Goal: Task Accomplishment & Management: Manage account settings

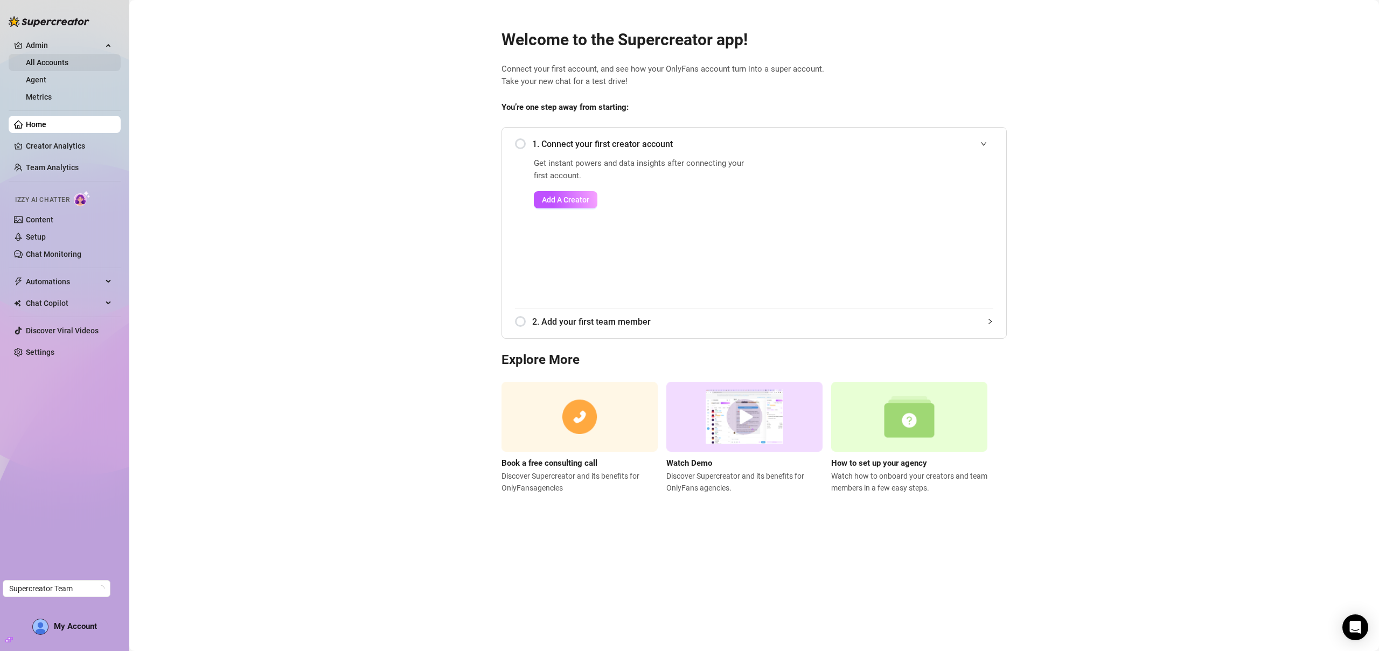
click at [51, 59] on link "All Accounts" at bounding box center [47, 62] width 43 height 9
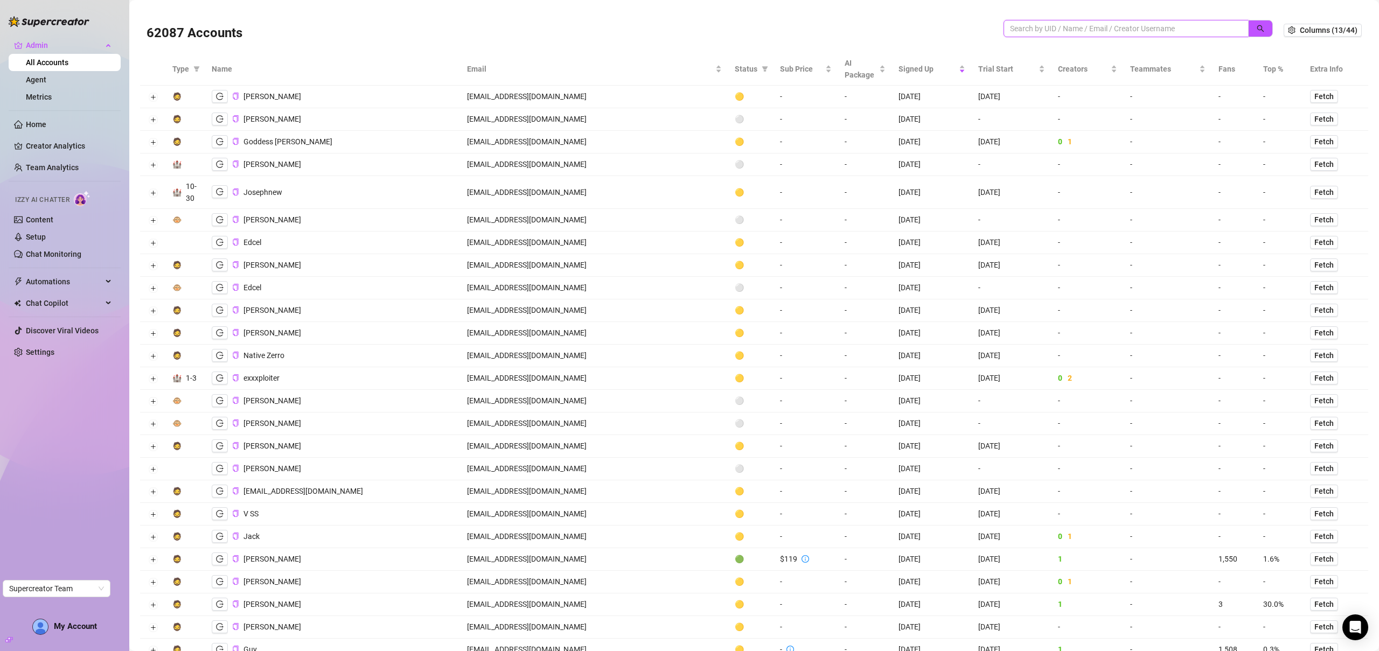
click at [1119, 33] on input "search" at bounding box center [1122, 29] width 224 height 12
paste input "[EMAIL_ADDRESS][DOMAIN_NAME]"
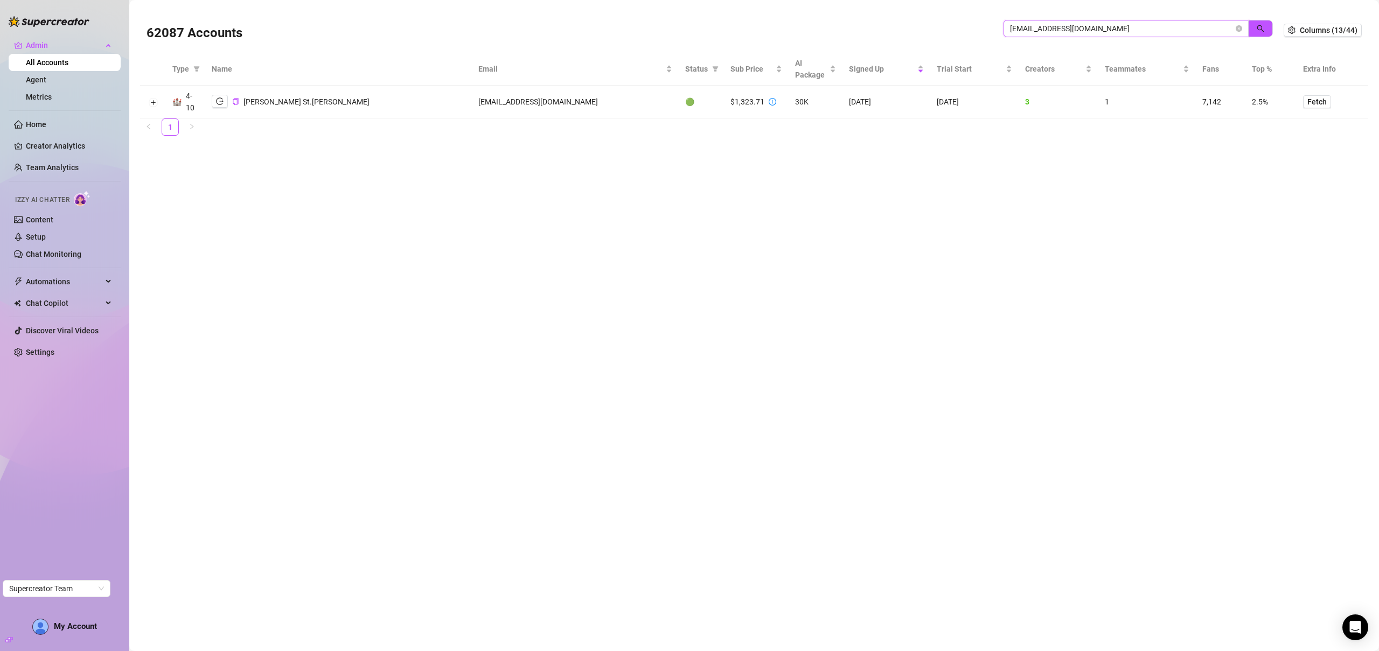
click at [1080, 31] on input "[EMAIL_ADDRESS][DOMAIN_NAME]" at bounding box center [1122, 29] width 224 height 12
paste input "itskaslol"
type input "[EMAIL_ADDRESS][DOMAIN_NAME]"
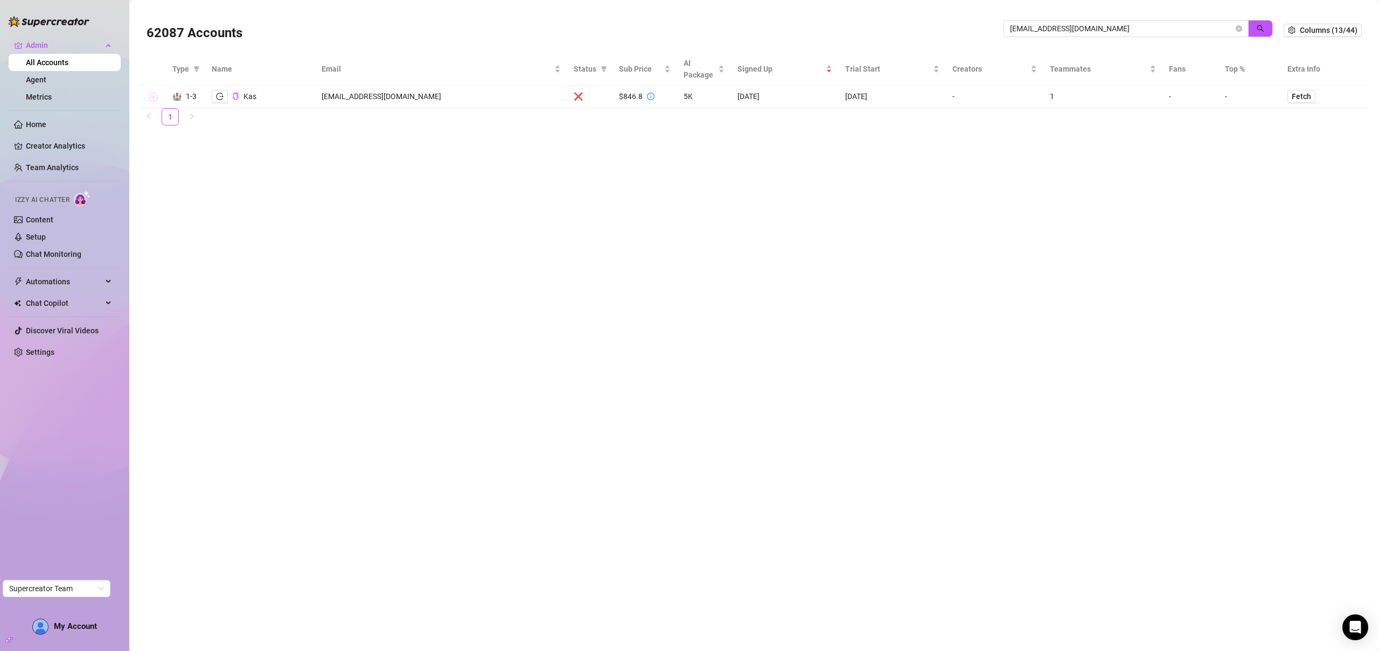
click at [154, 95] on button "Expand row" at bounding box center [153, 97] width 9 height 9
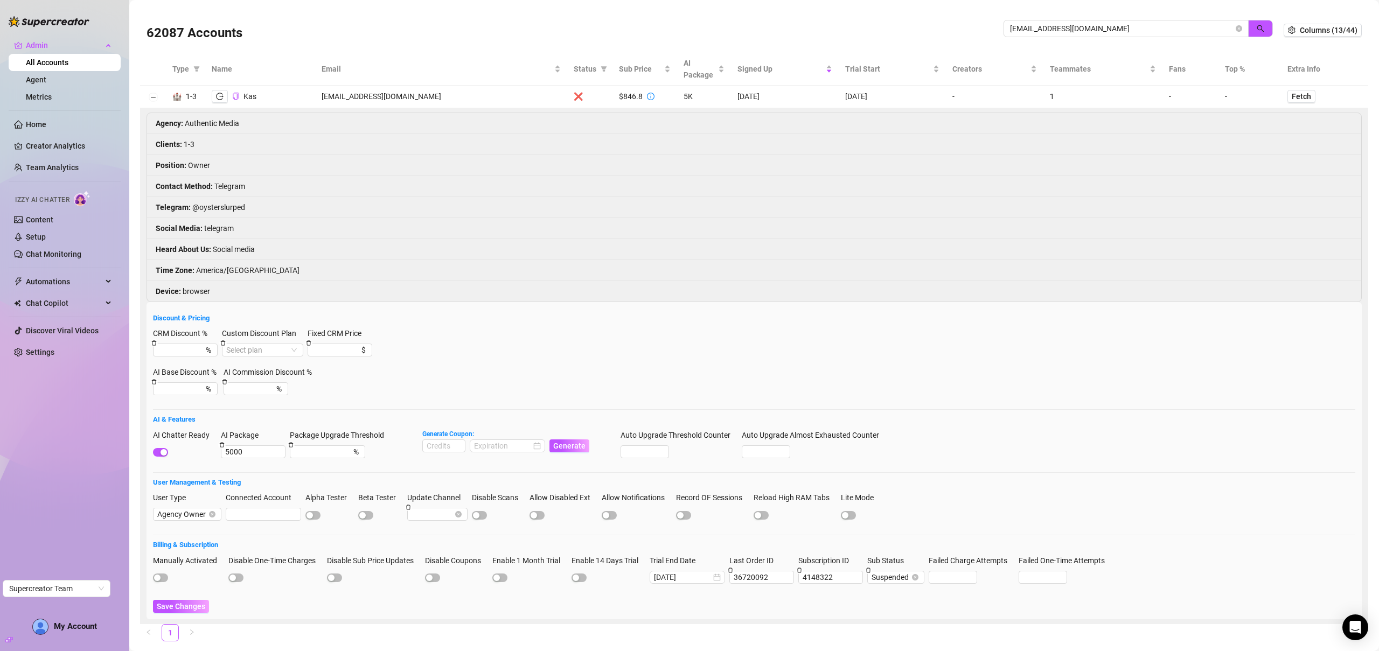
click at [158, 97] on td at bounding box center [153, 97] width 26 height 23
click at [62, 61] on link "All Accounts" at bounding box center [47, 62] width 43 height 9
click at [150, 99] on button "Collapse row" at bounding box center [153, 97] width 9 height 9
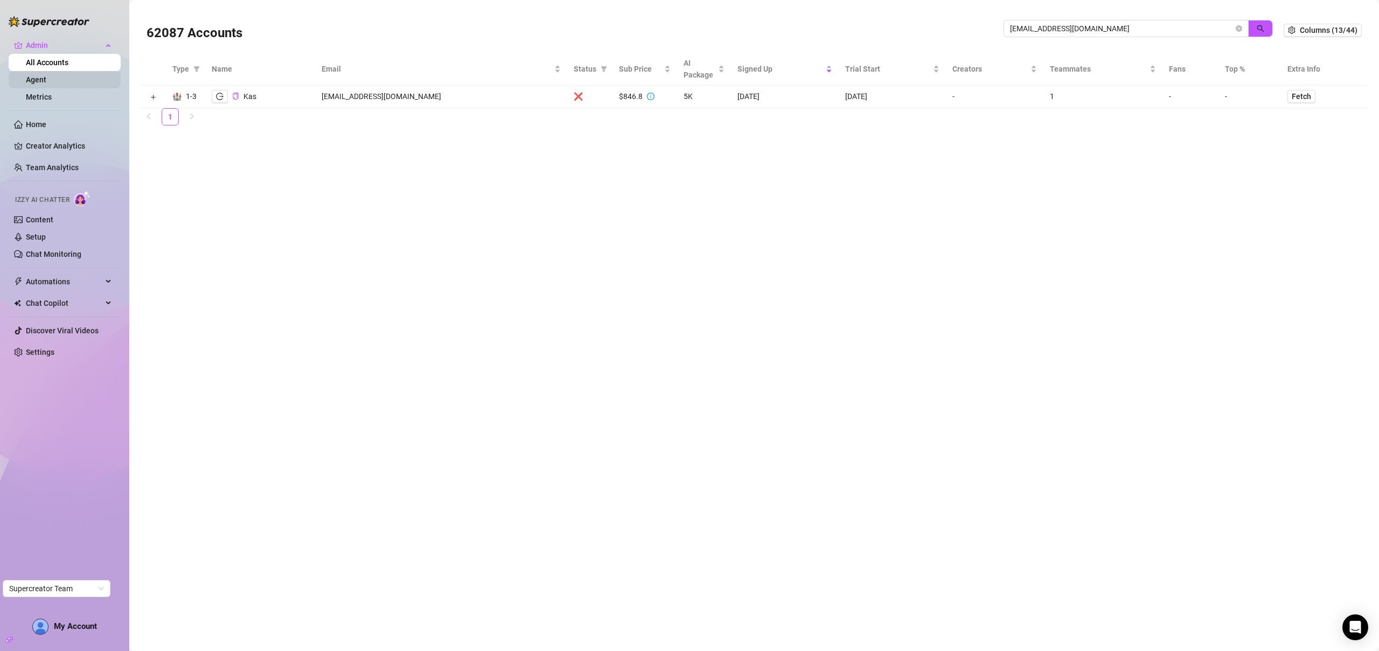
click at [46, 77] on link "Agent" at bounding box center [36, 79] width 20 height 9
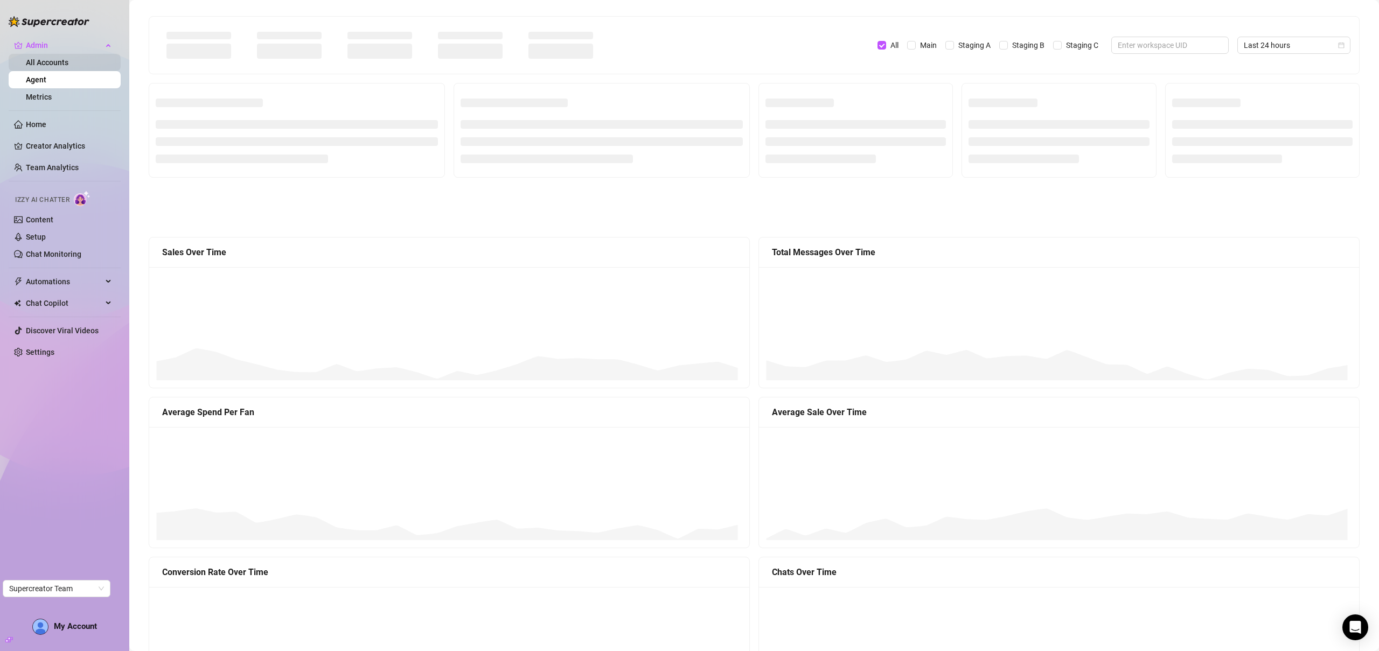
click at [50, 65] on link "All Accounts" at bounding box center [47, 62] width 43 height 9
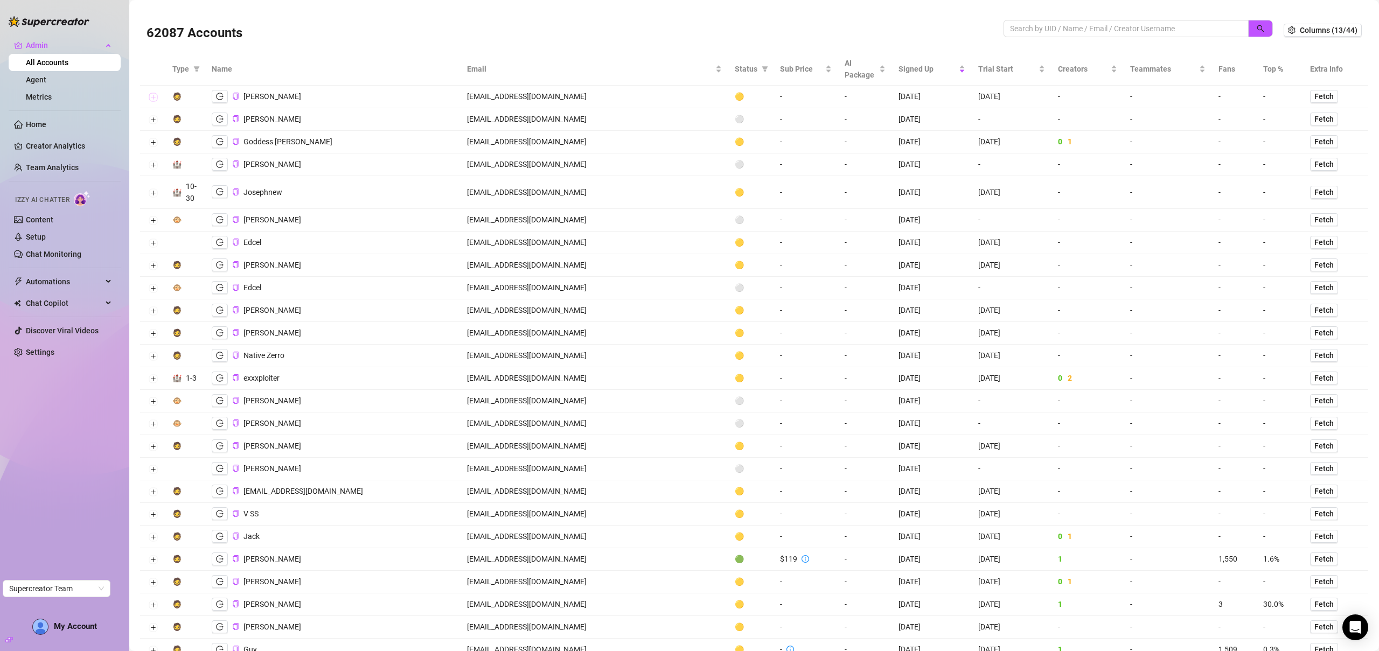
click at [154, 96] on button "Expand row" at bounding box center [153, 97] width 9 height 9
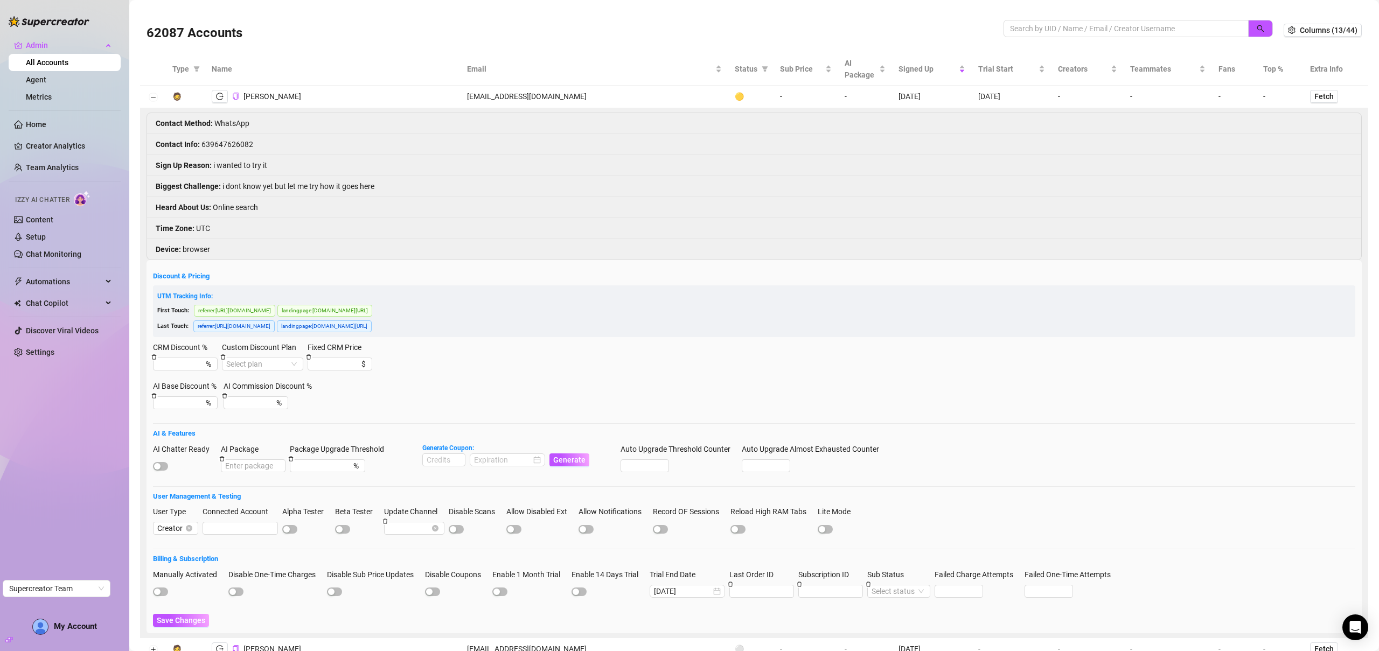
click at [158, 101] on td at bounding box center [153, 97] width 26 height 23
click at [151, 99] on button "Collapse row" at bounding box center [153, 97] width 9 height 9
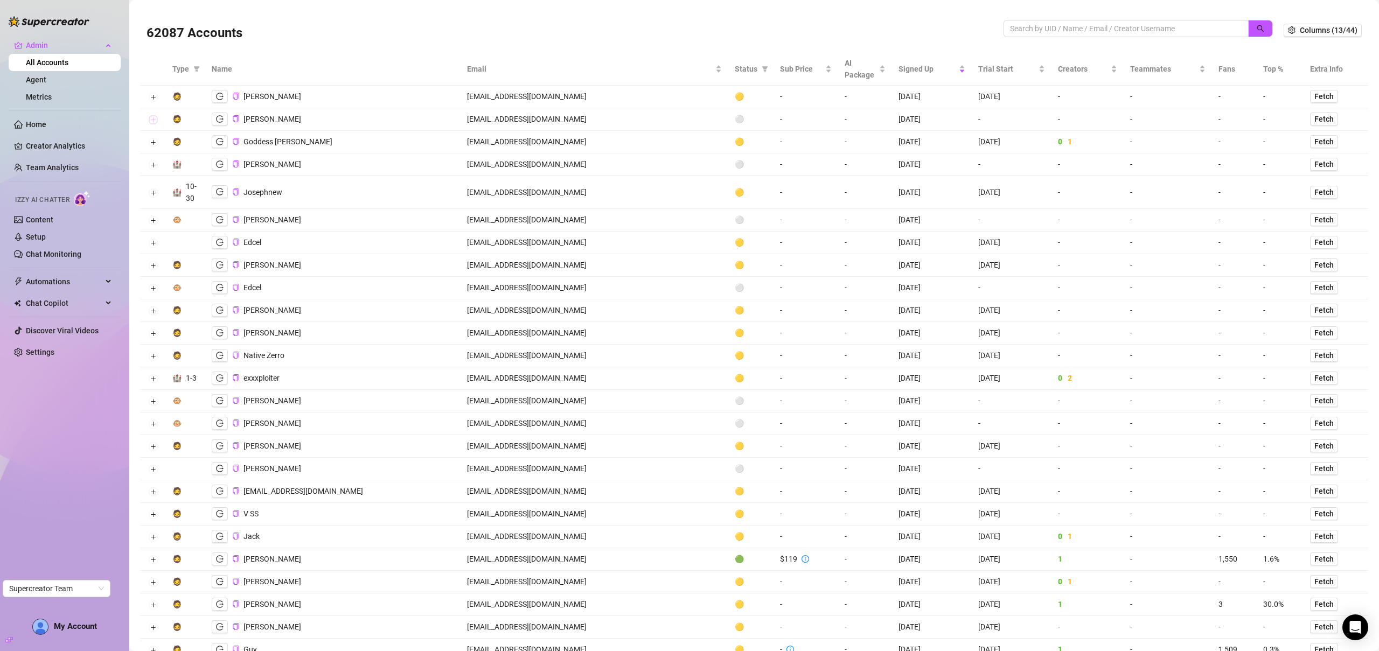
click at [154, 122] on button "Expand row" at bounding box center [153, 120] width 9 height 9
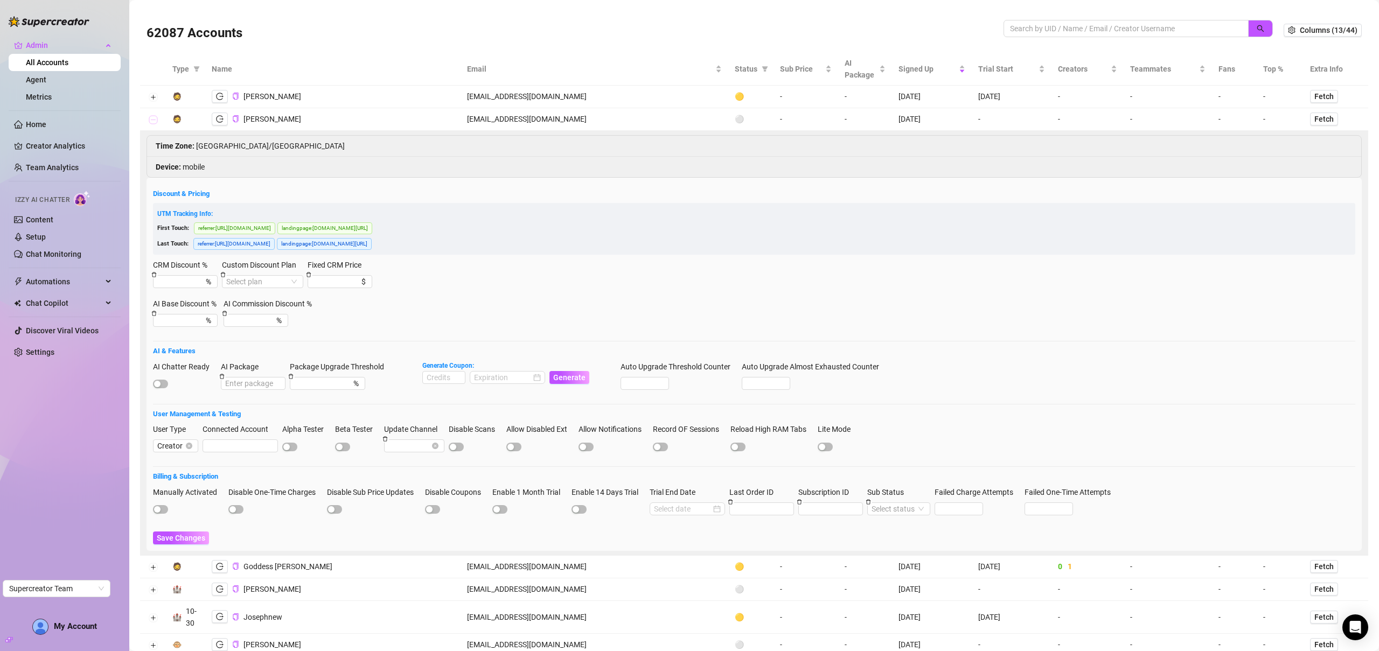
click at [154, 122] on button "Collapse row" at bounding box center [153, 120] width 9 height 9
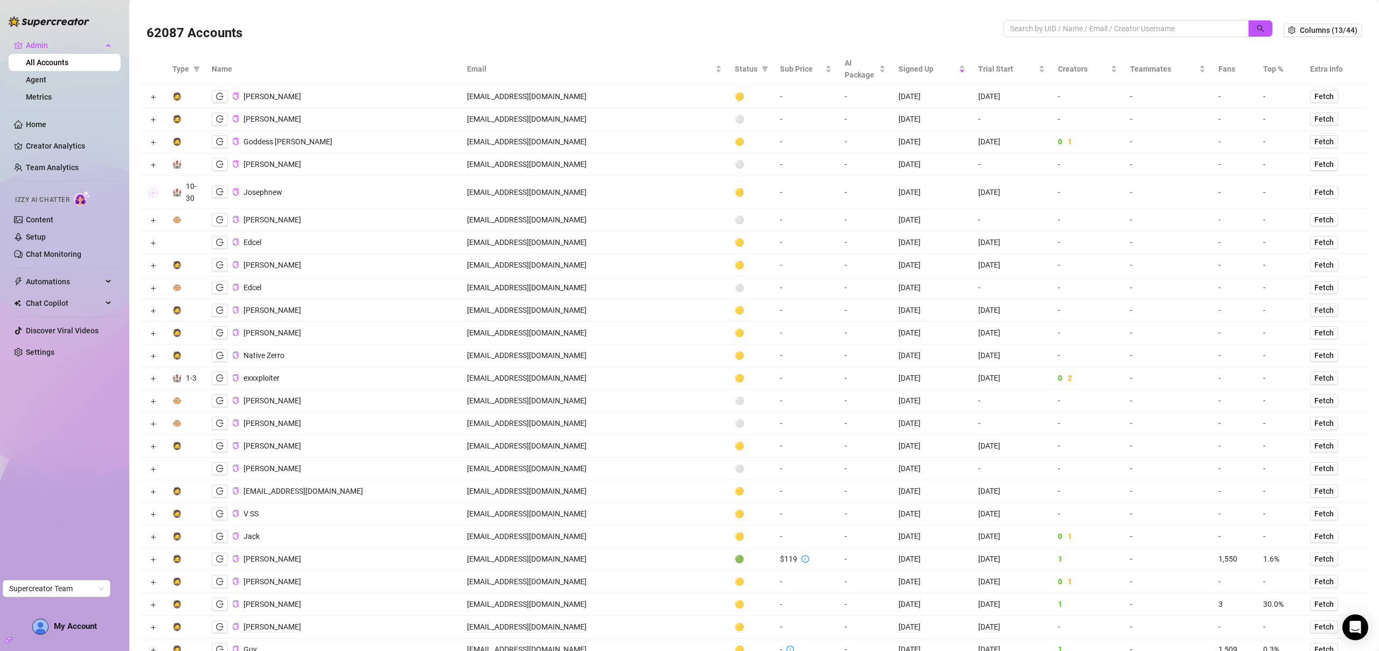
click at [155, 191] on button "Expand row" at bounding box center [153, 193] width 9 height 9
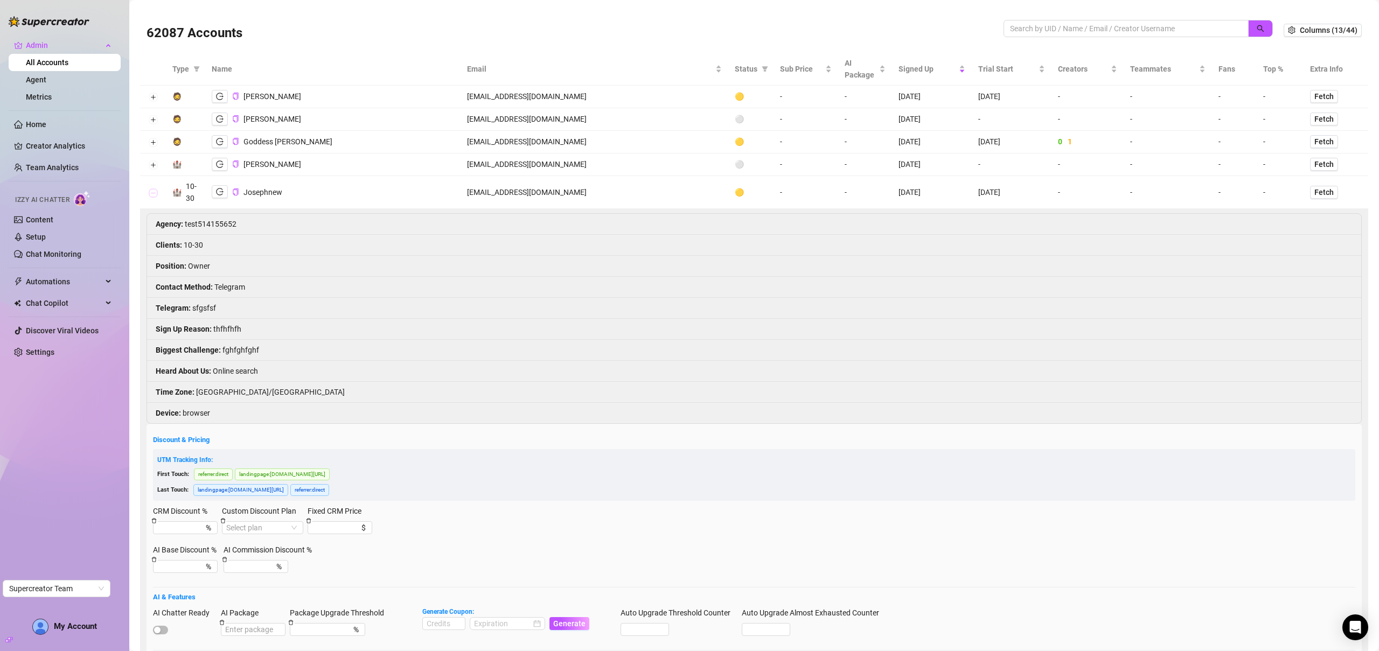
click at [155, 191] on button "Collapse row" at bounding box center [153, 193] width 9 height 9
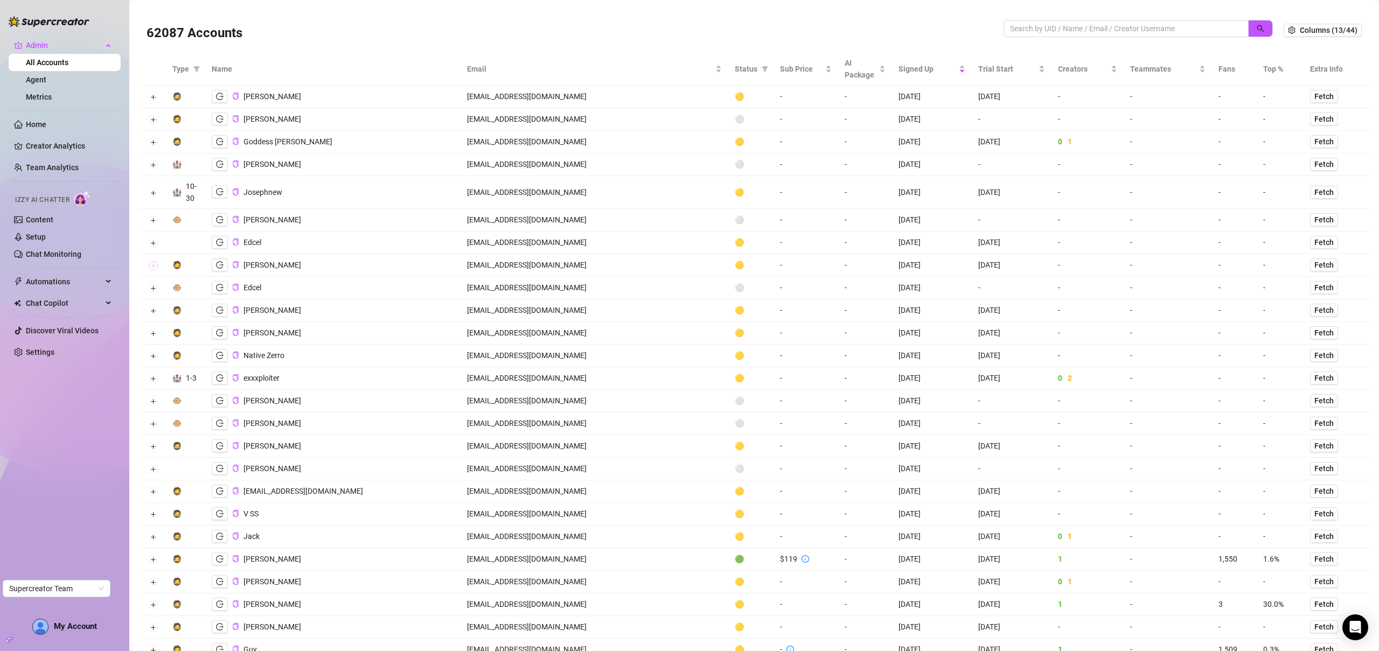
click at [152, 263] on button "Expand row" at bounding box center [153, 266] width 9 height 9
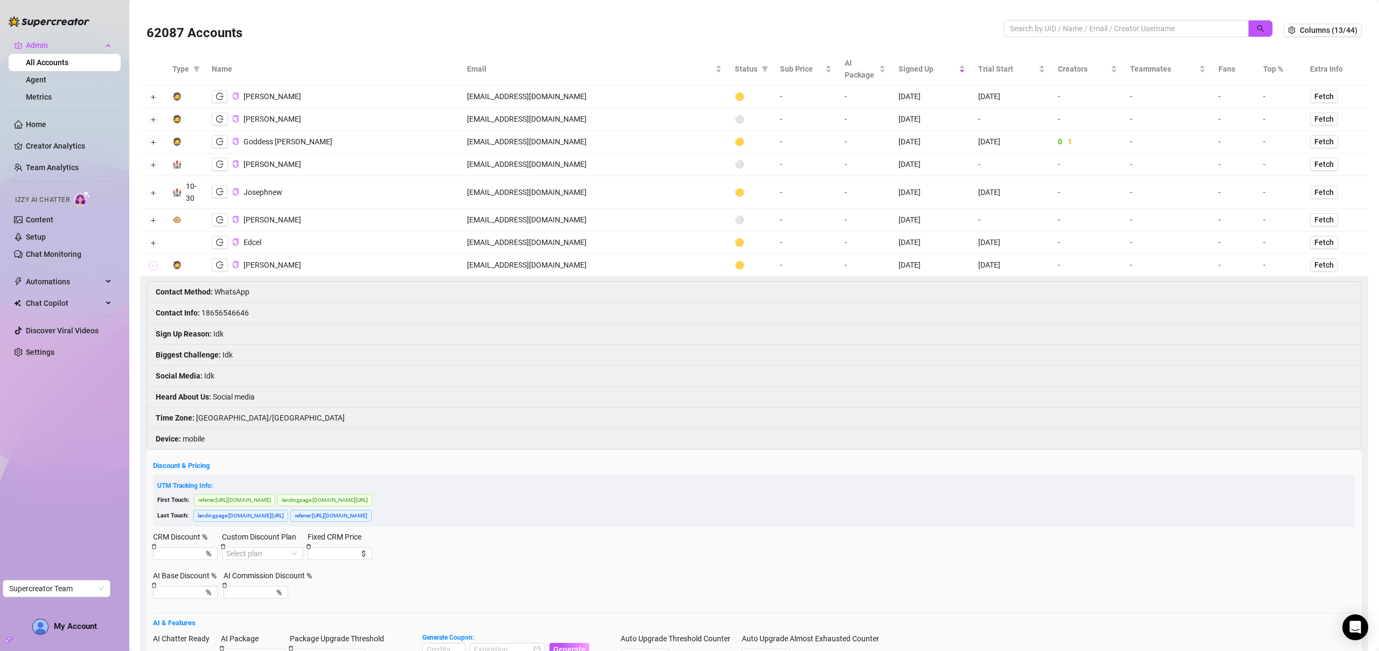
click at [152, 265] on button "Collapse row" at bounding box center [153, 266] width 9 height 9
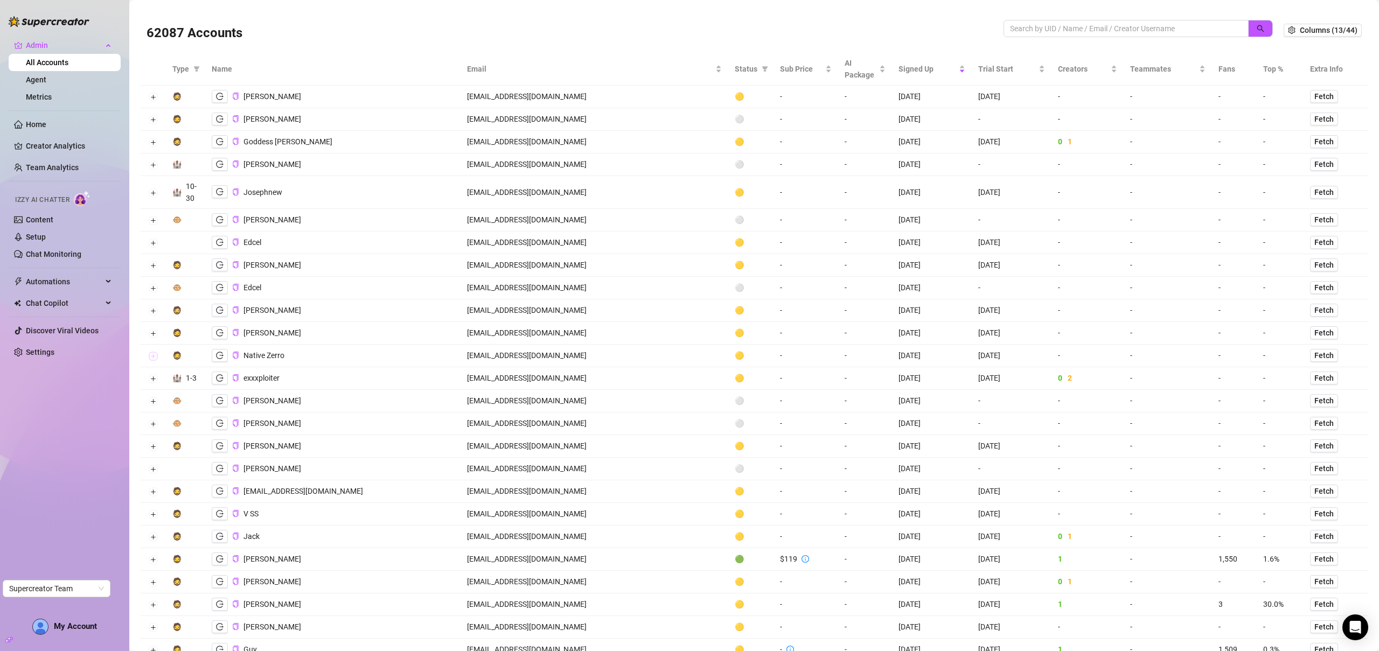
click at [153, 358] on button "Expand row" at bounding box center [153, 356] width 9 height 9
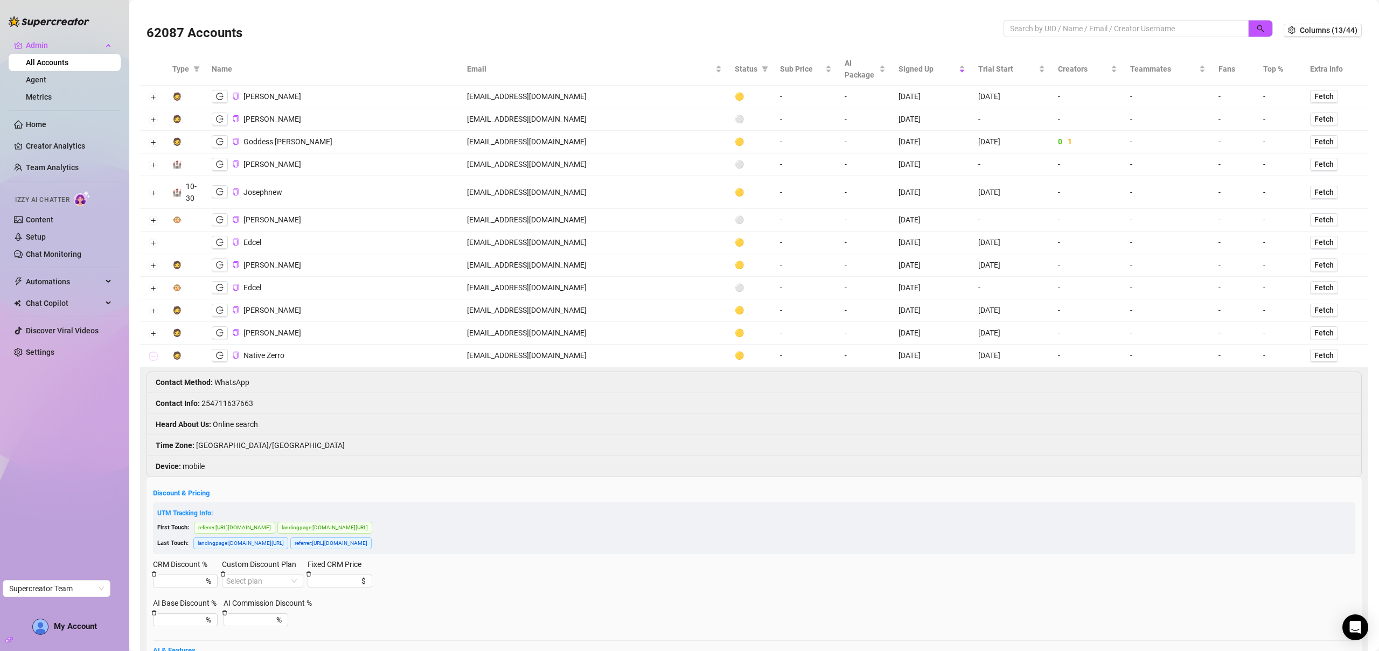
click at [154, 358] on button "Collapse row" at bounding box center [153, 356] width 9 height 9
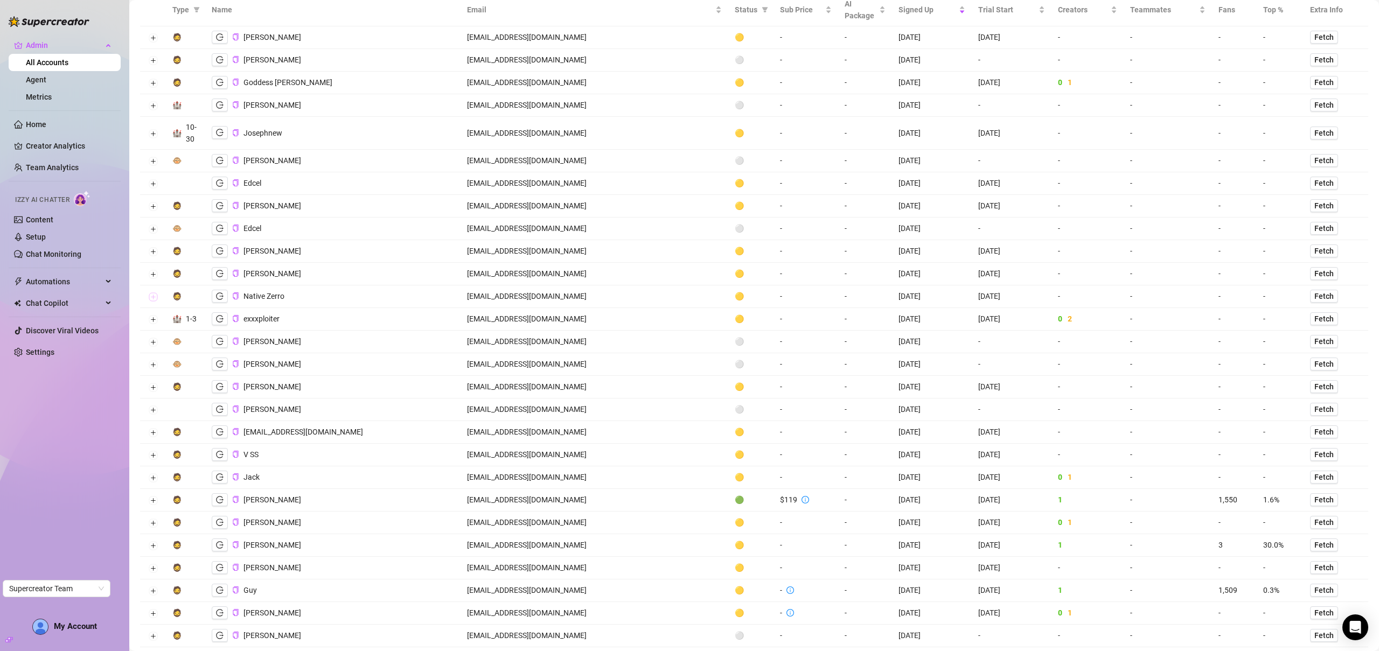
scroll to position [64, 0]
click at [155, 364] on button "Expand row" at bounding box center [153, 361] width 9 height 9
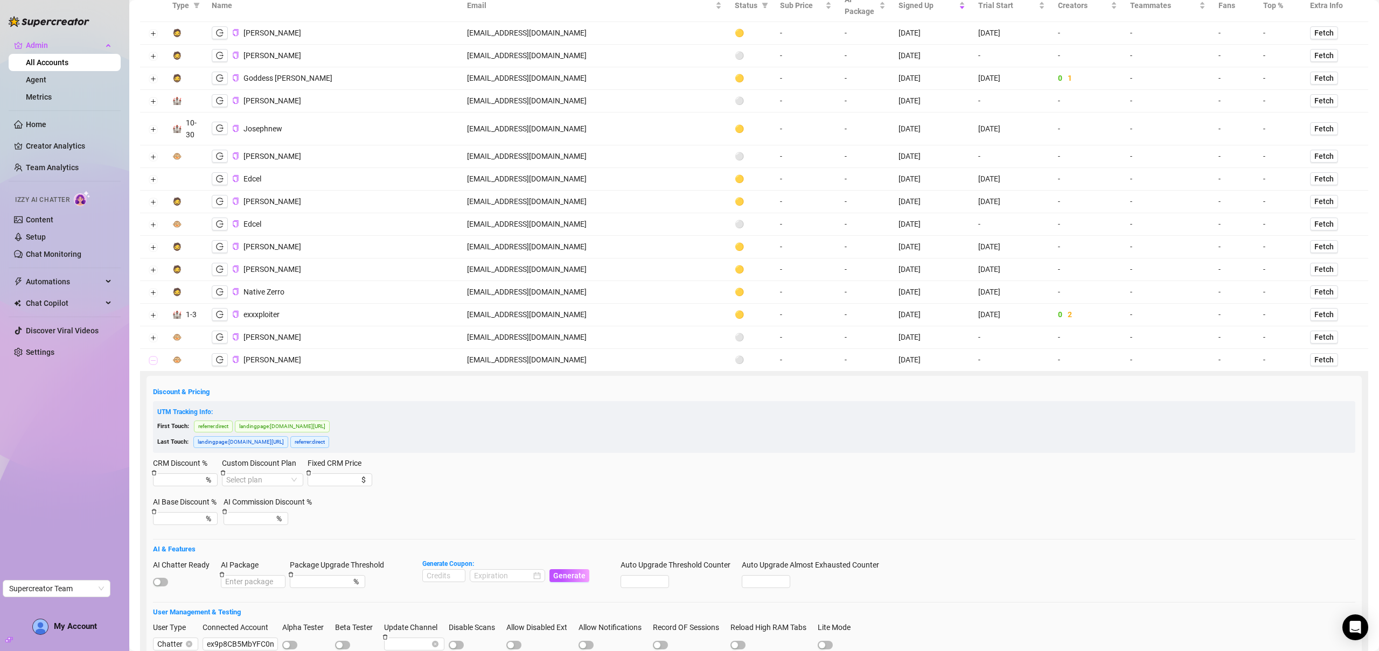
click at [154, 364] on button "Collapse row" at bounding box center [153, 361] width 9 height 9
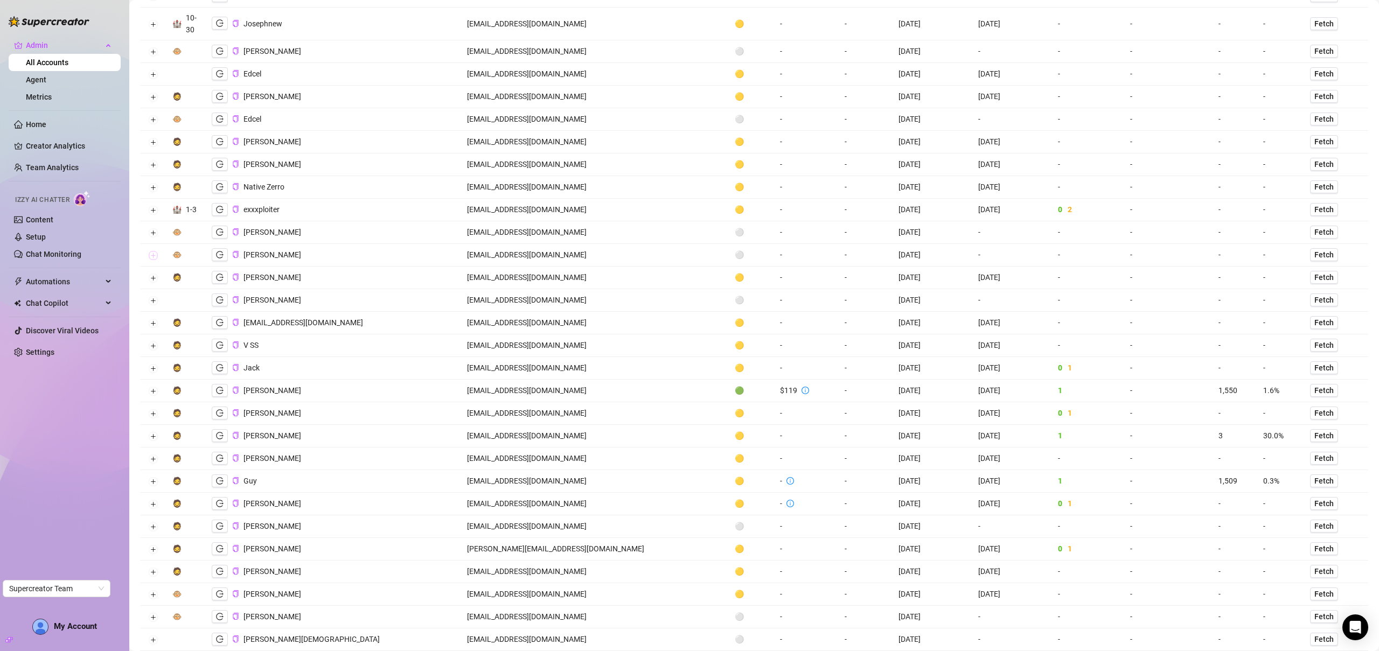
scroll to position [169, 0]
click at [155, 367] on button "Expand row" at bounding box center [153, 368] width 9 height 9
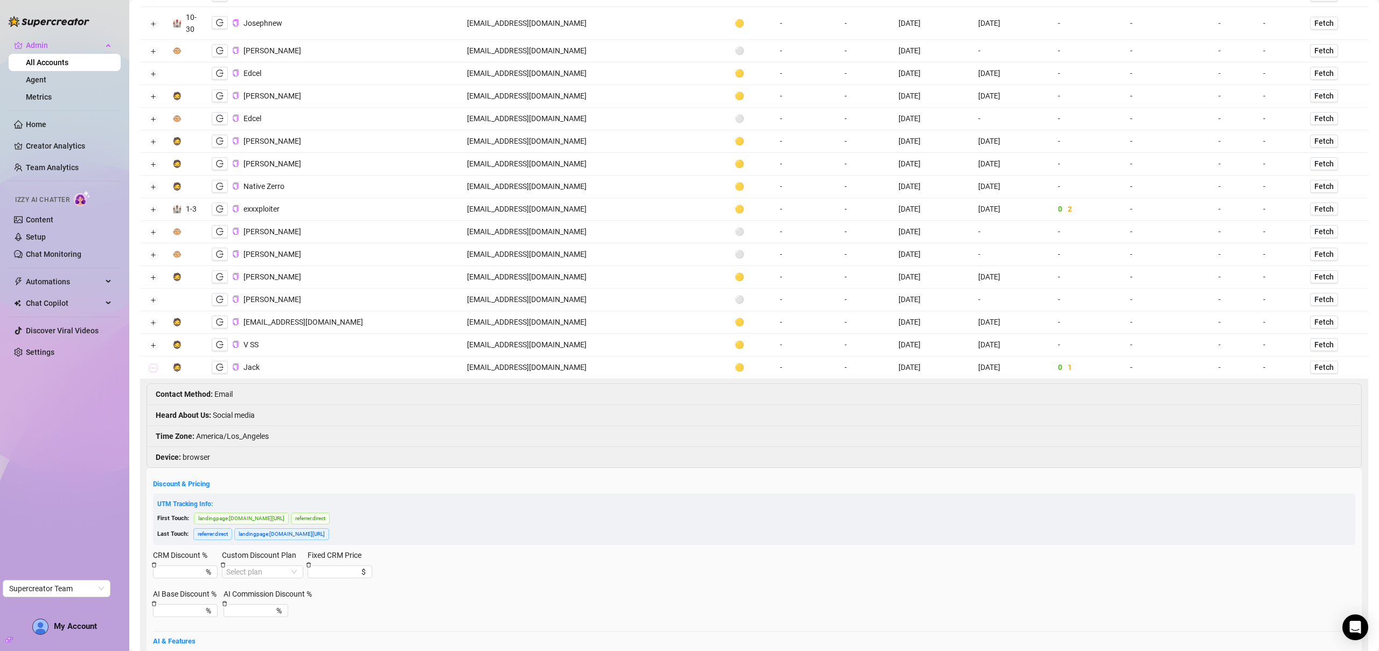
click at [154, 368] on button "Collapse row" at bounding box center [153, 368] width 9 height 9
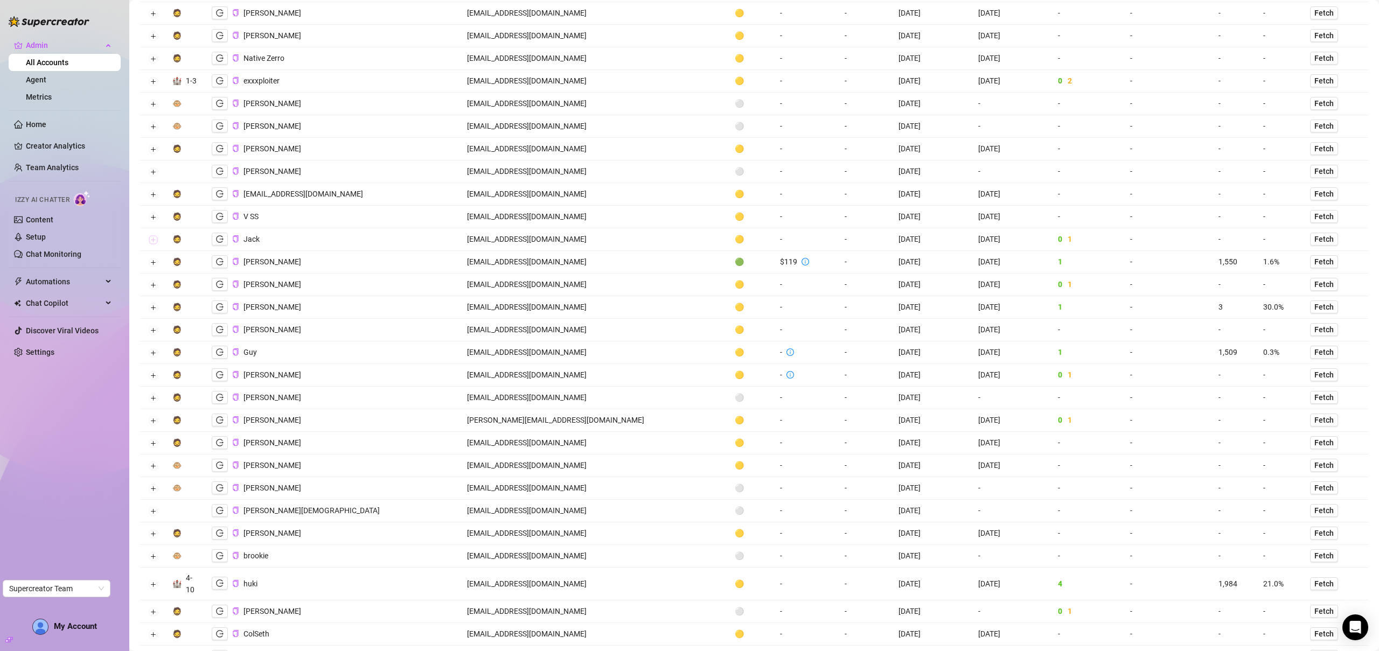
scroll to position [313, 0]
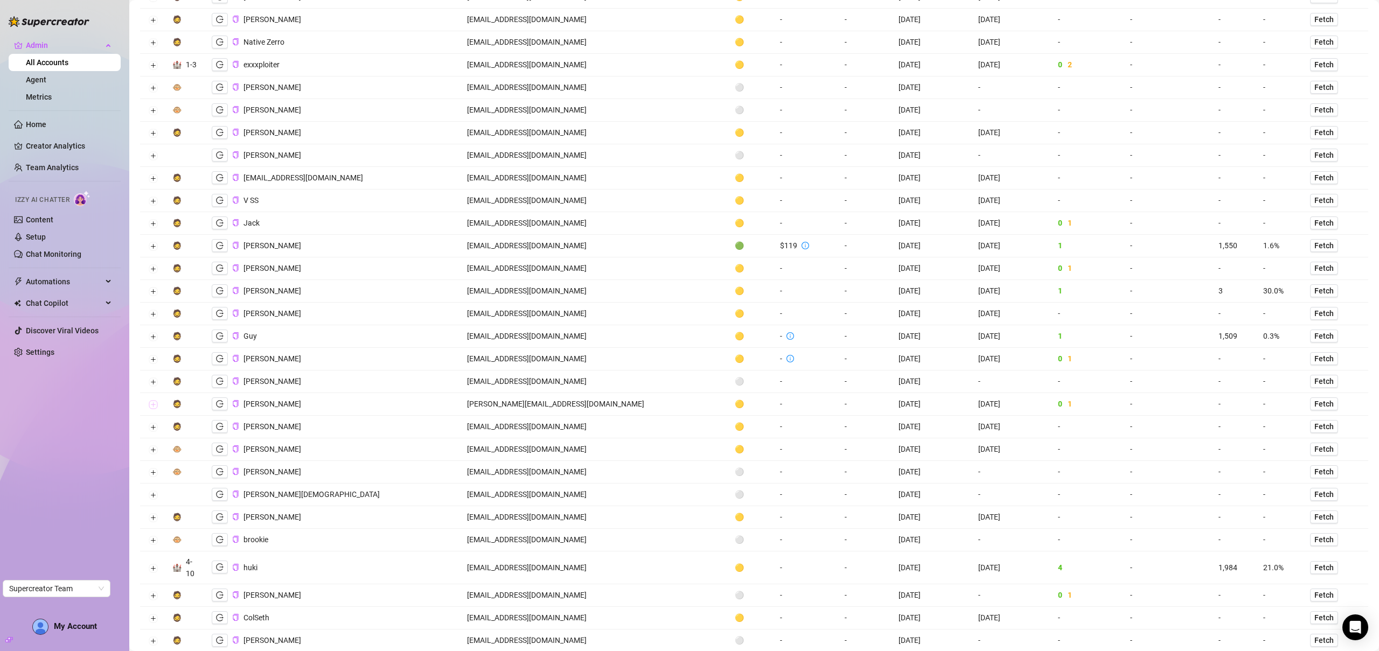
click at [156, 405] on button "Expand row" at bounding box center [153, 405] width 9 height 9
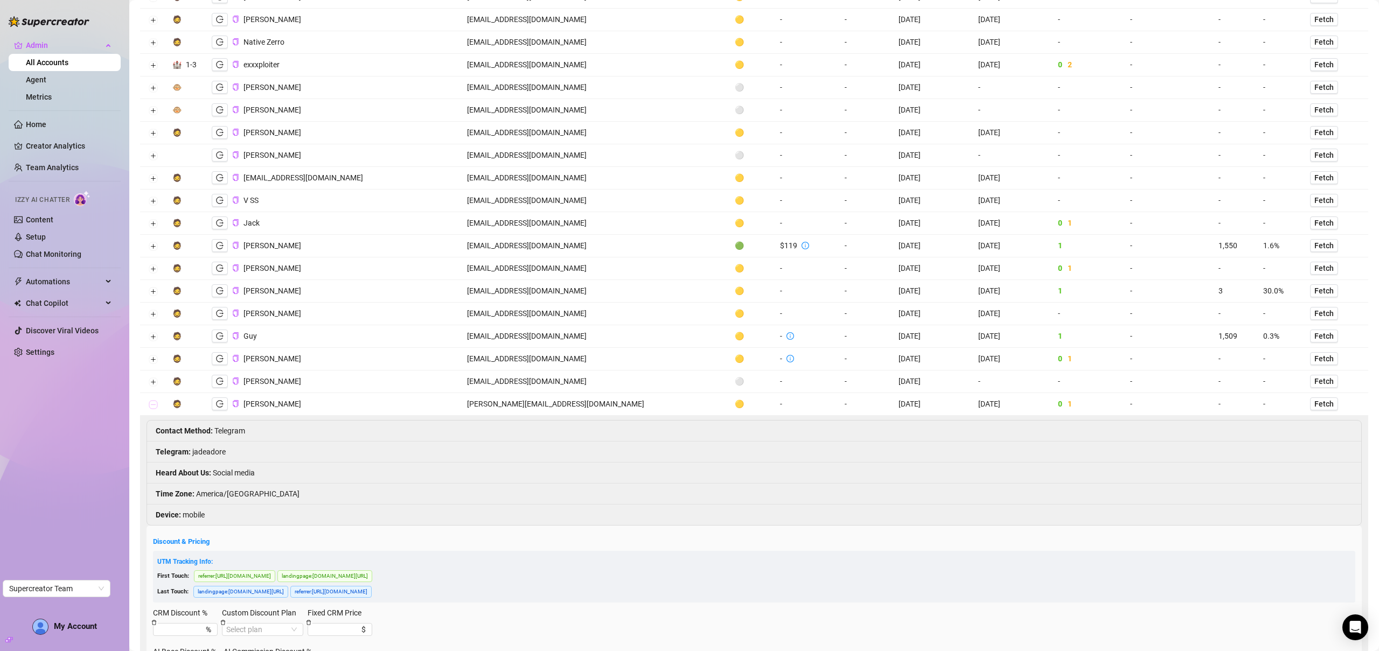
click at [156, 405] on button "Collapse row" at bounding box center [153, 405] width 9 height 9
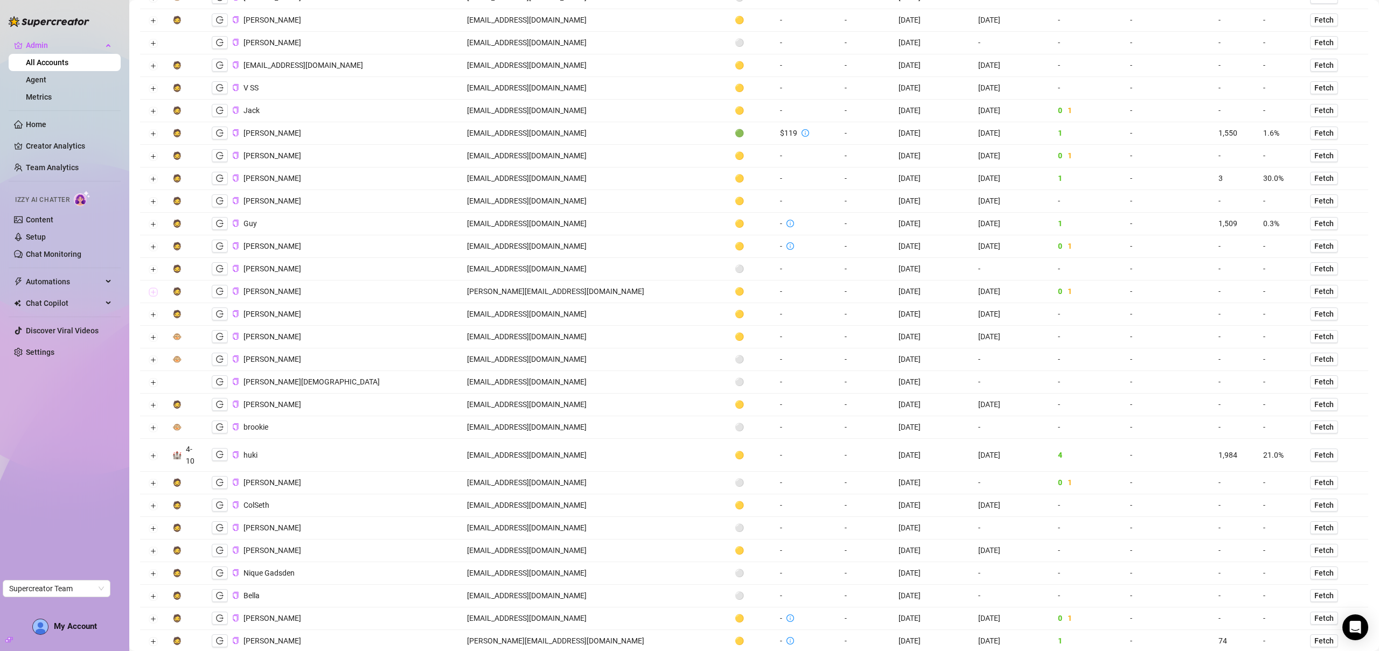
scroll to position [430, 0]
click at [154, 313] on button "Expand row" at bounding box center [153, 311] width 9 height 9
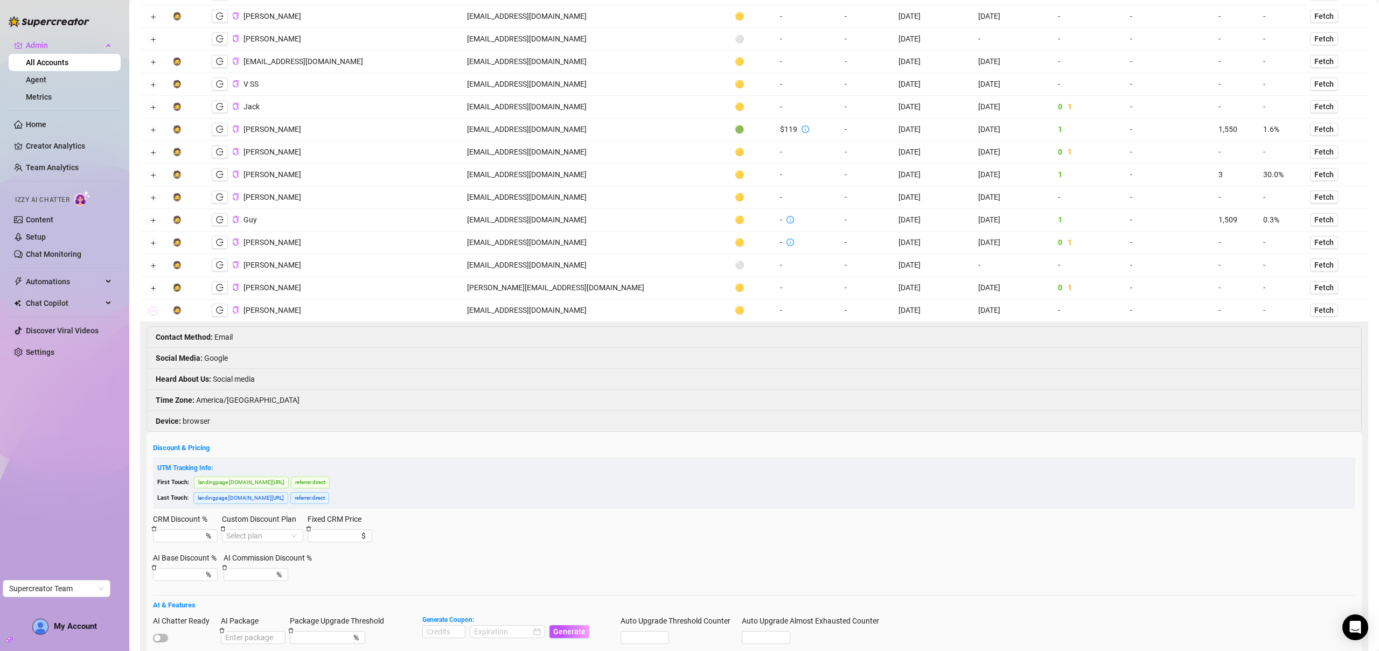
click at [154, 313] on button "Collapse row" at bounding box center [153, 311] width 9 height 9
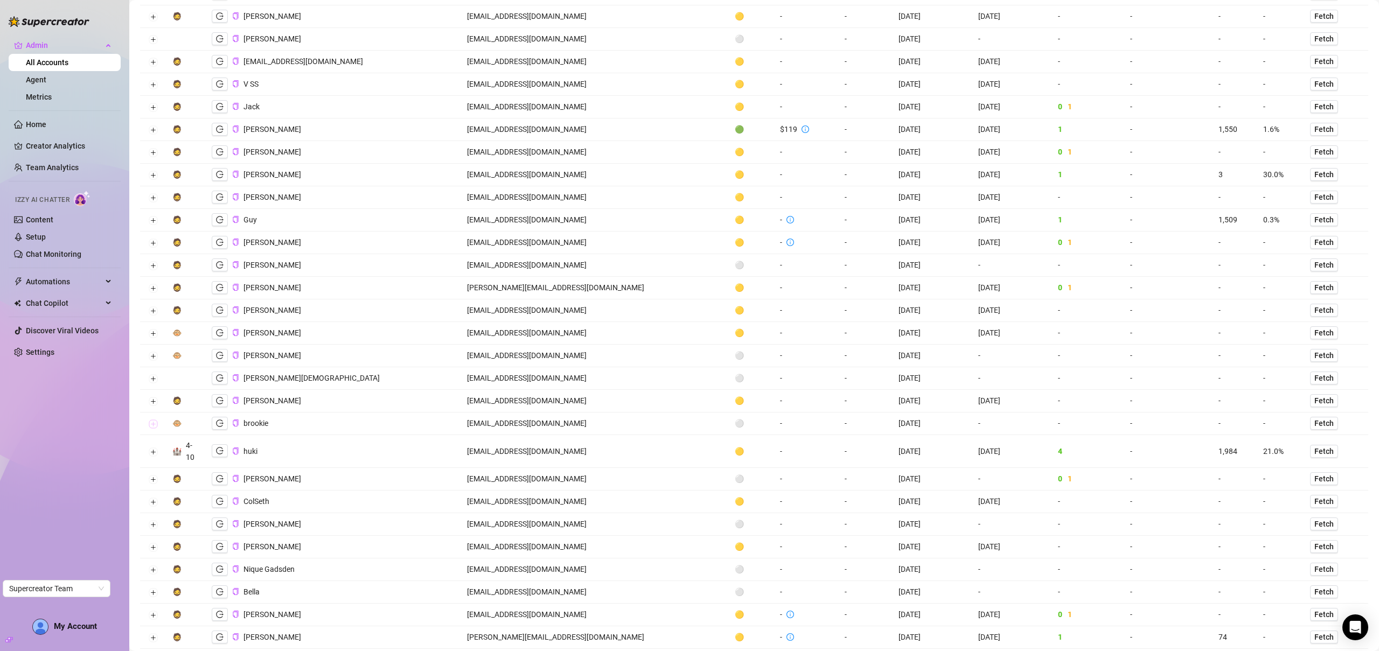
click at [152, 420] on button "Expand row" at bounding box center [153, 424] width 9 height 9
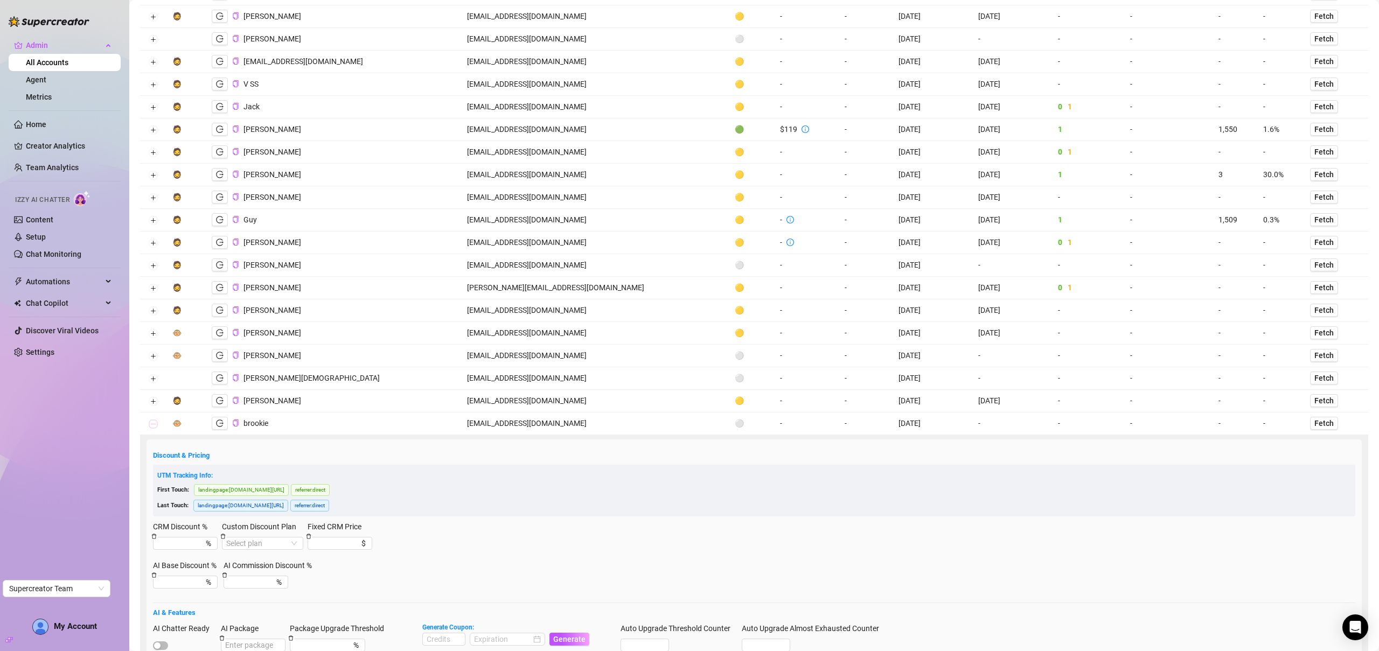
click at [152, 421] on button "Collapse row" at bounding box center [153, 424] width 9 height 9
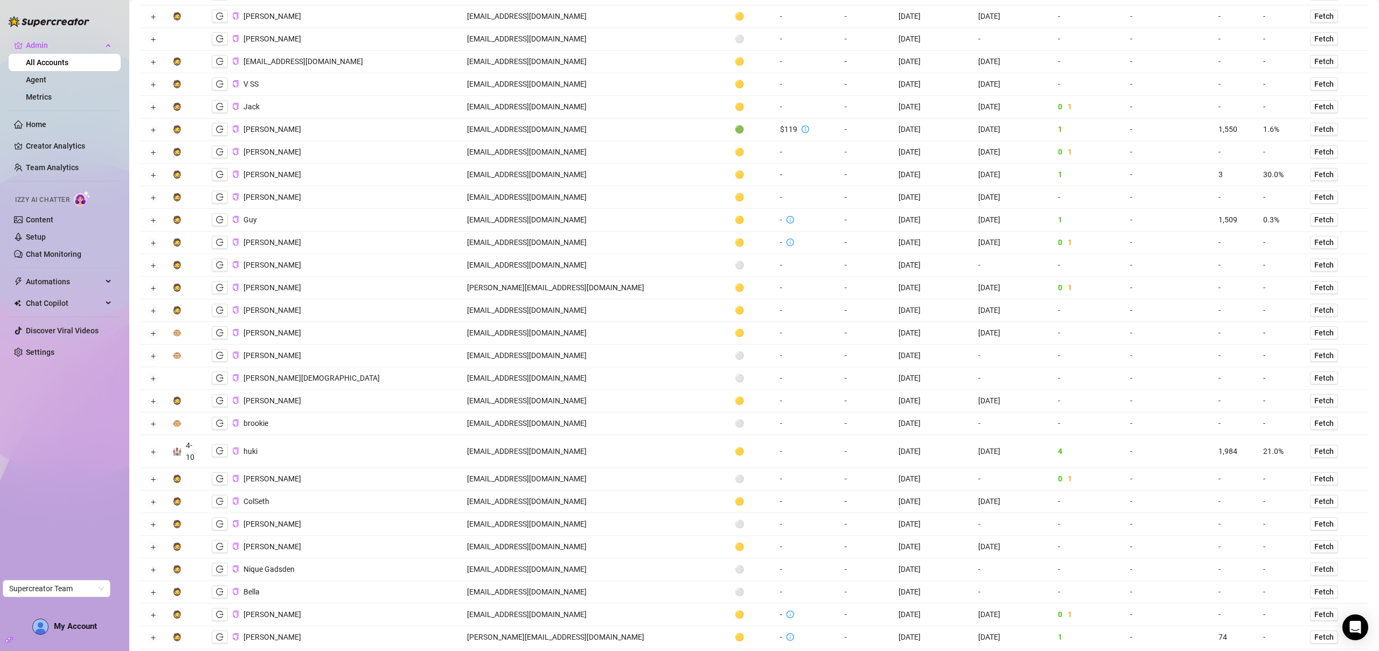
click at [157, 527] on td at bounding box center [153, 524] width 26 height 23
click at [155, 525] on button "Expand row" at bounding box center [153, 525] width 9 height 9
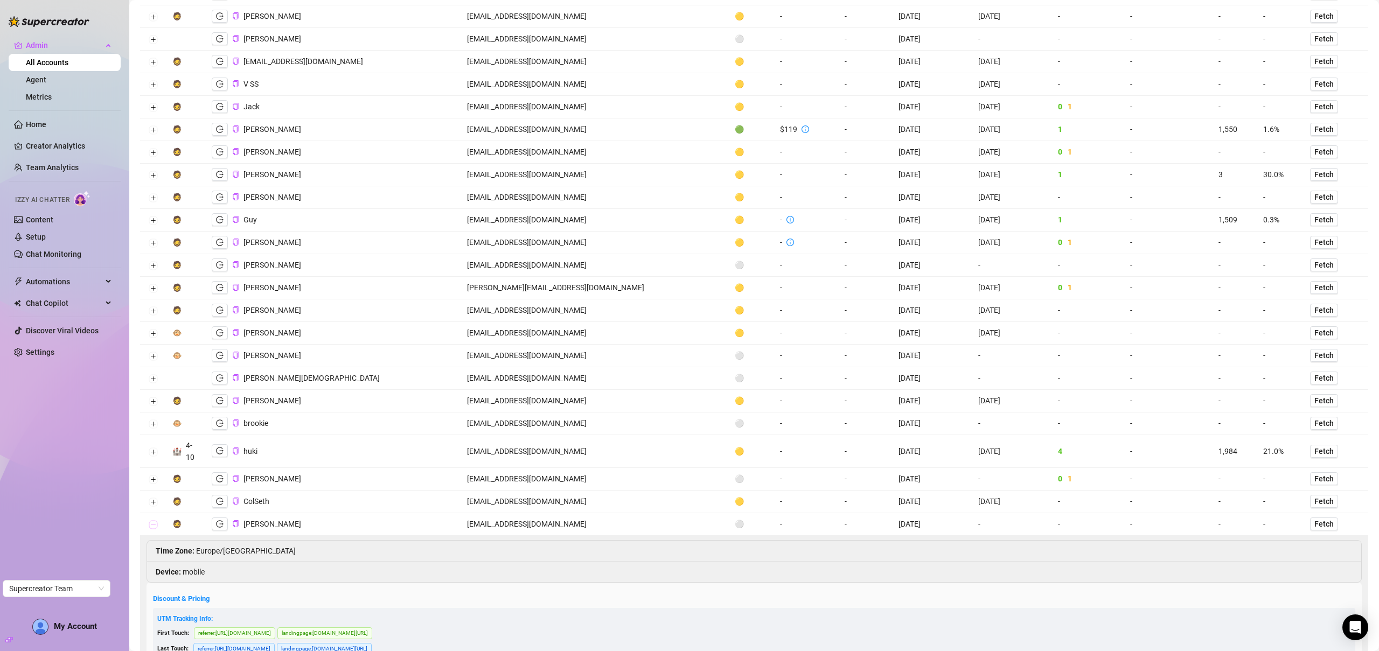
click at [155, 525] on button "Collapse row" at bounding box center [153, 525] width 9 height 9
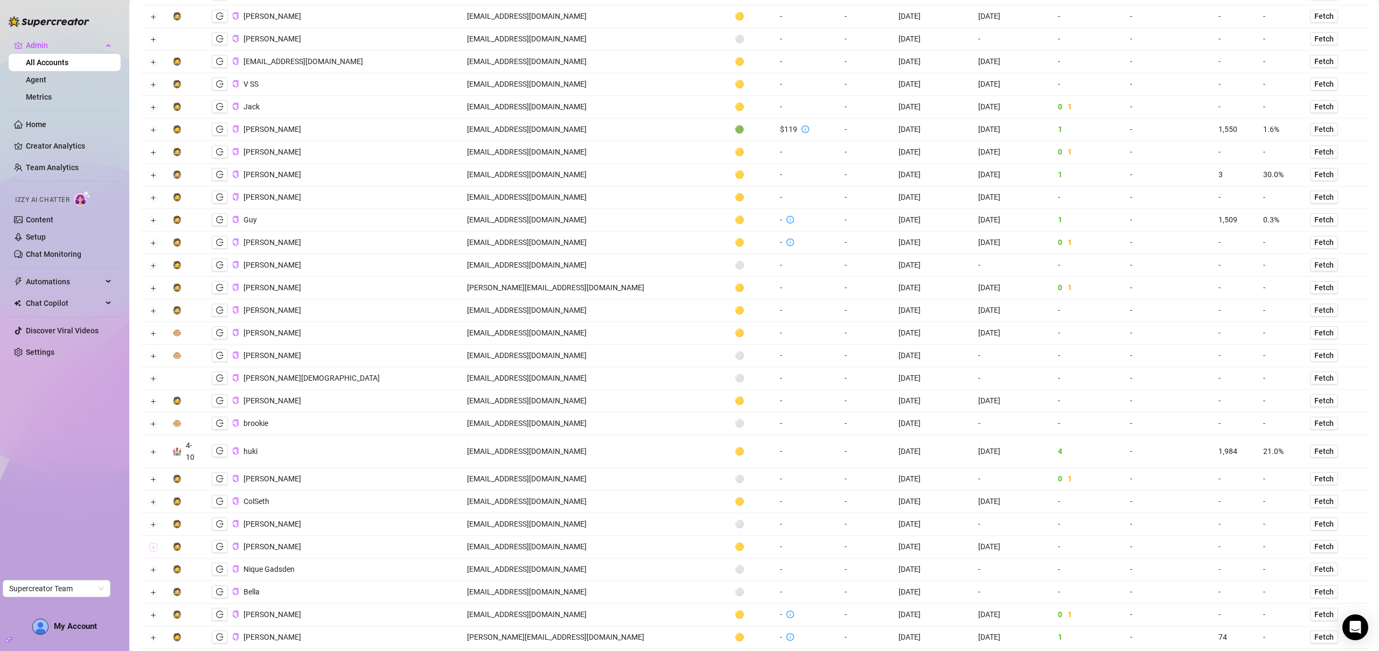
click at [151, 545] on button "Expand row" at bounding box center [153, 547] width 9 height 9
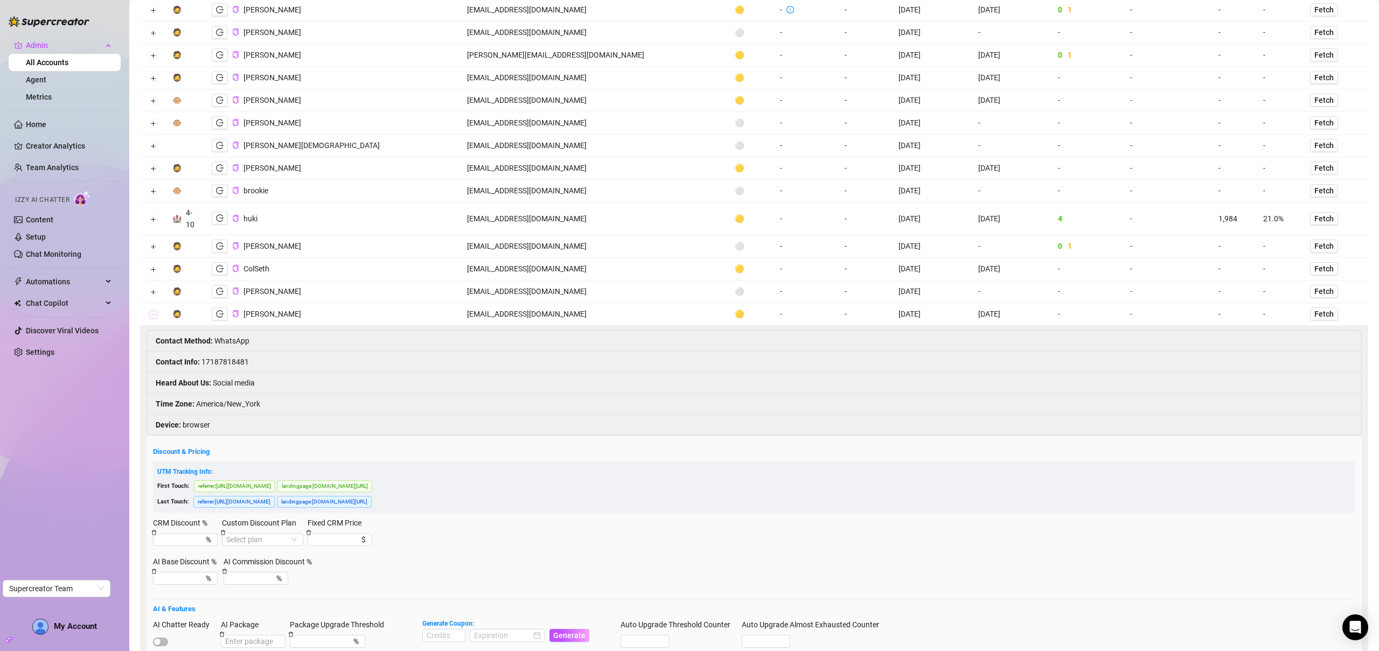
scroll to position [682, 0]
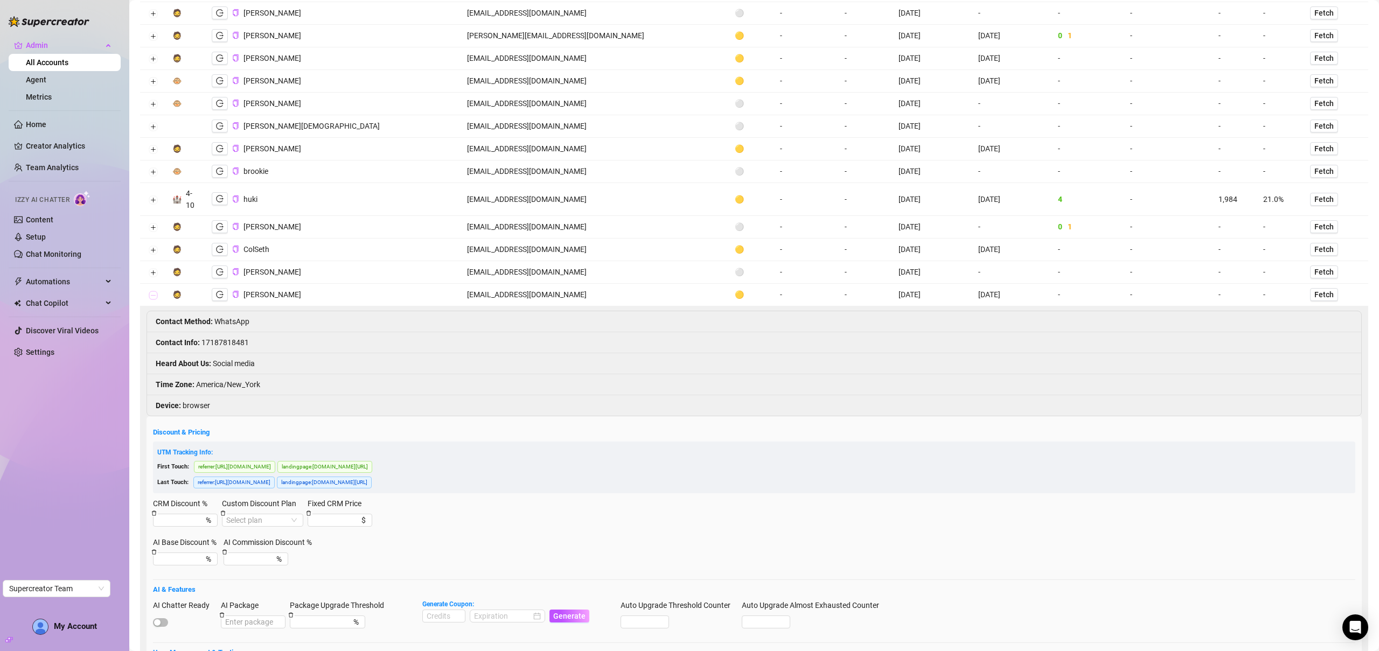
click at [150, 295] on button "Collapse row" at bounding box center [153, 295] width 9 height 9
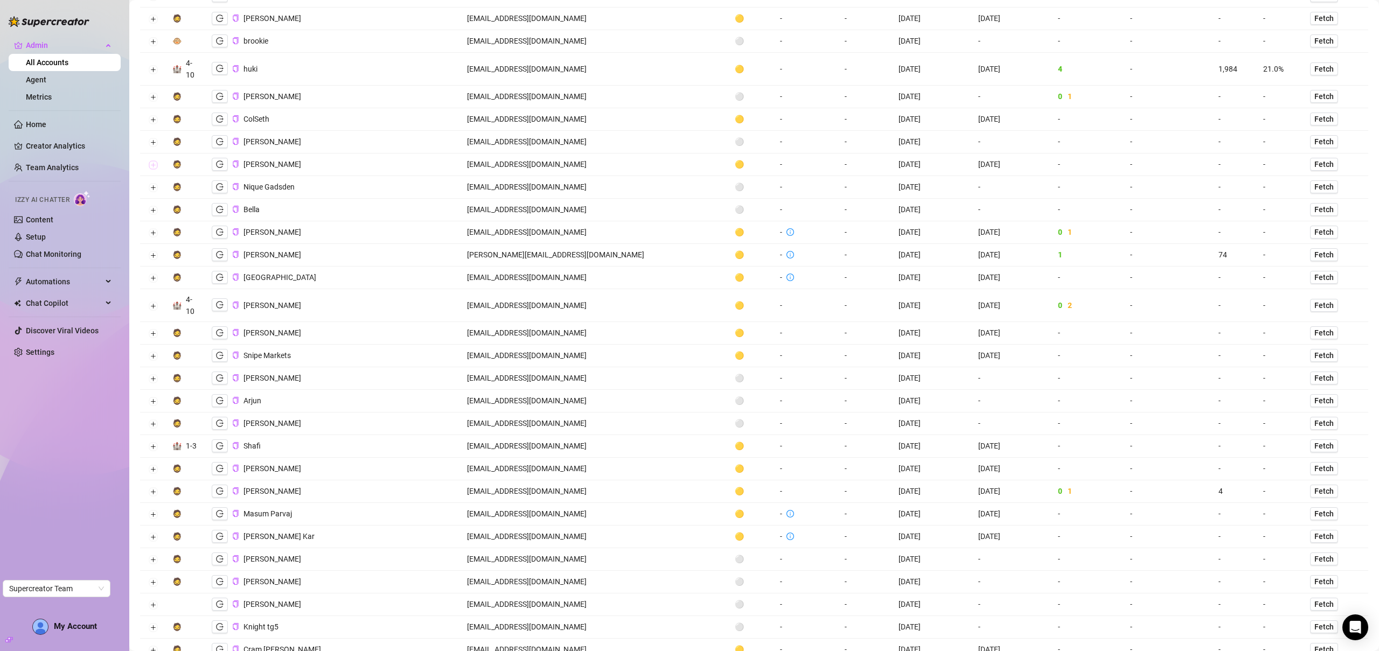
scroll to position [813, 0]
click at [157, 448] on button "Expand row" at bounding box center [153, 446] width 9 height 9
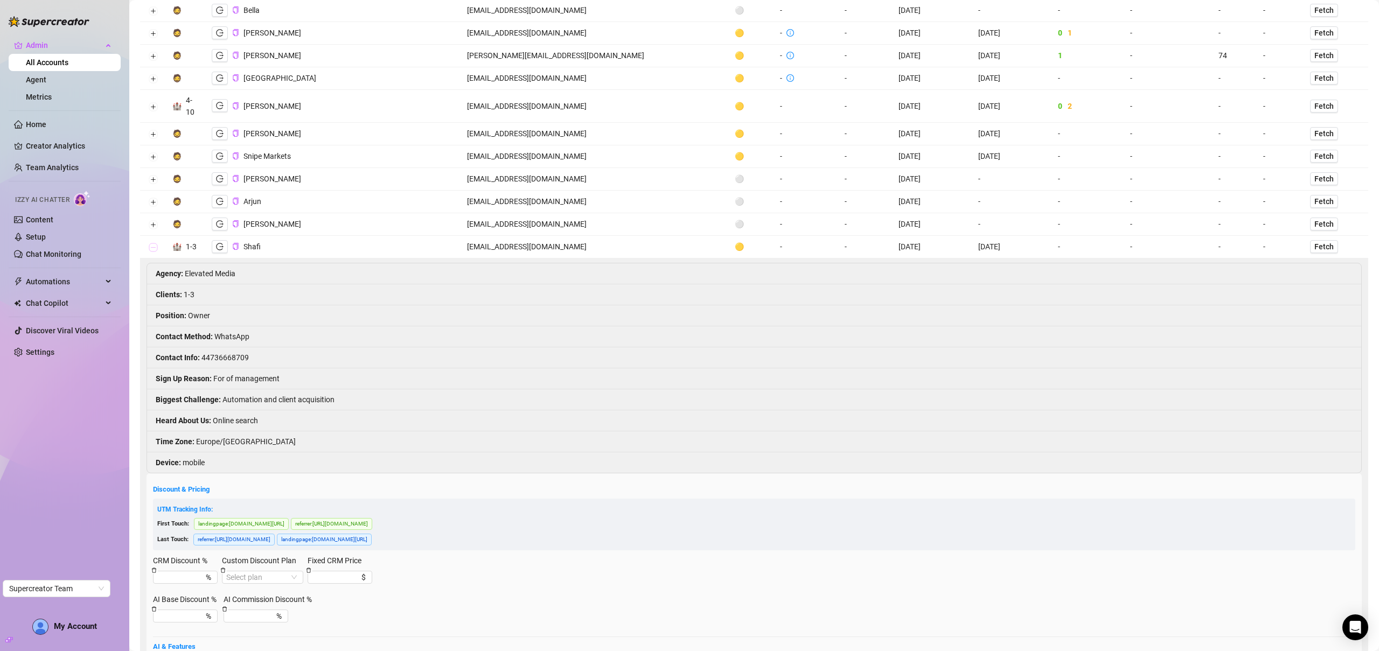
scroll to position [1021, 0]
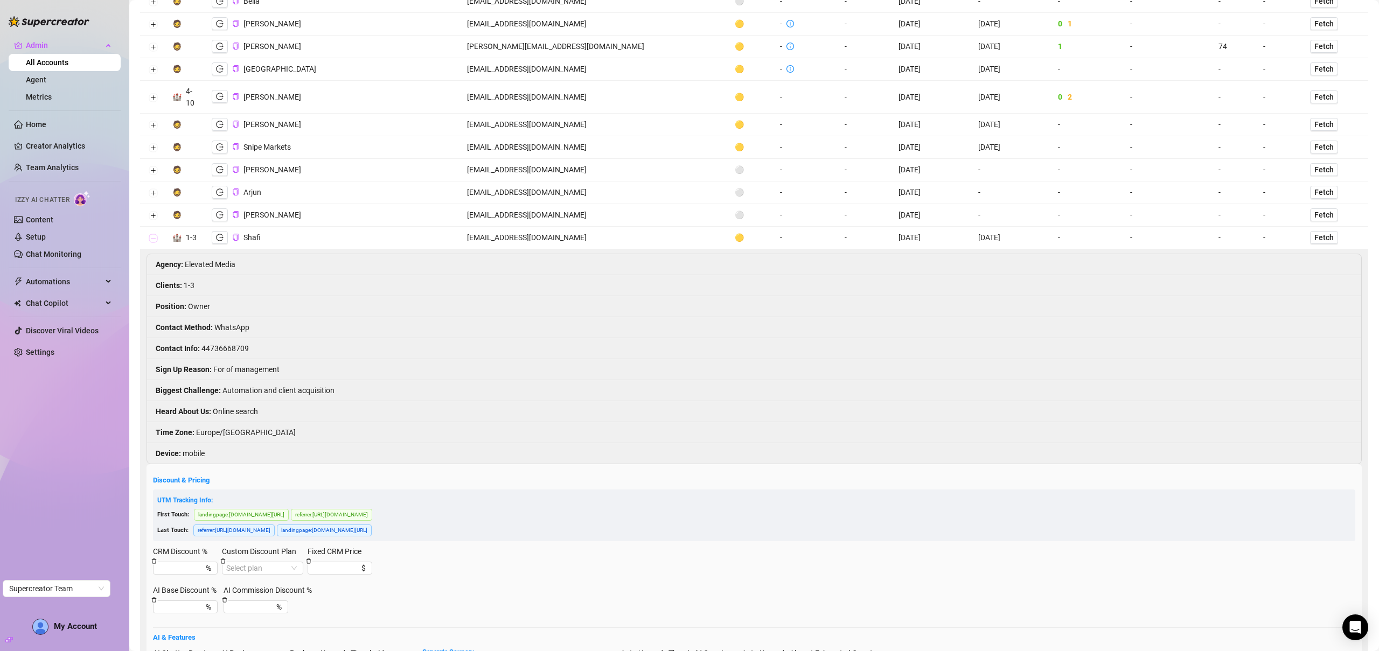
click at [154, 239] on button "Collapse row" at bounding box center [153, 238] width 9 height 9
